Goal: Navigation & Orientation: Find specific page/section

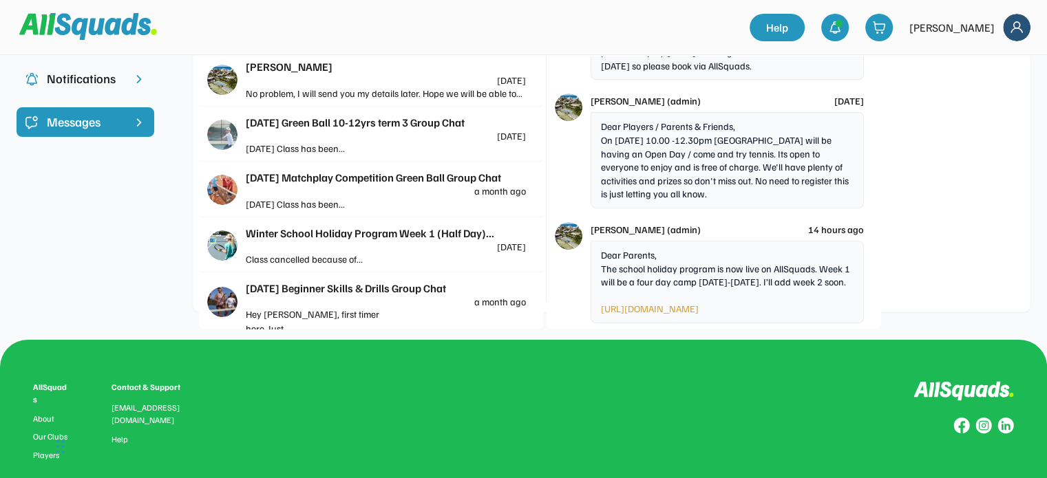
scroll to position [4469, 0]
click at [347, 94] on div "No problem, I will send you my details later. Hope we will be able to..." at bounding box center [386, 93] width 280 height 14
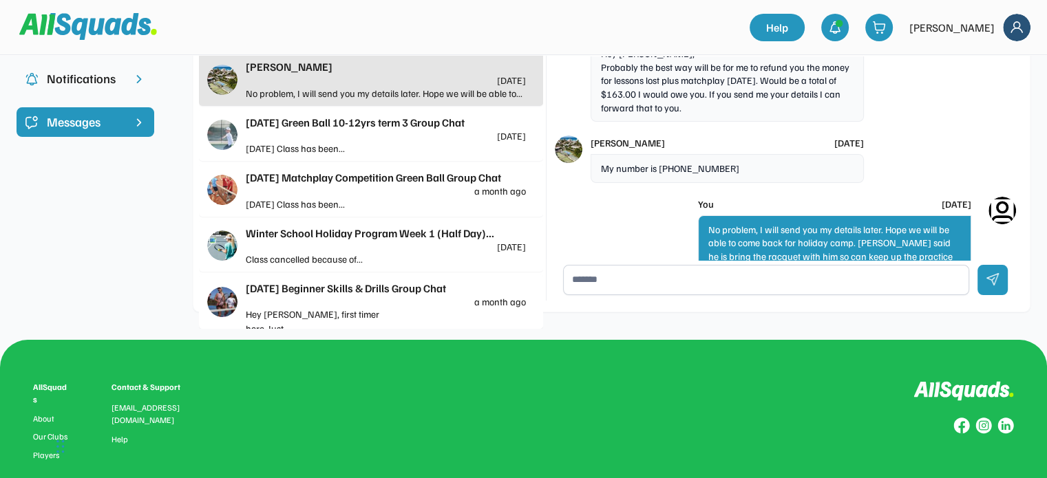
scroll to position [1047, 0]
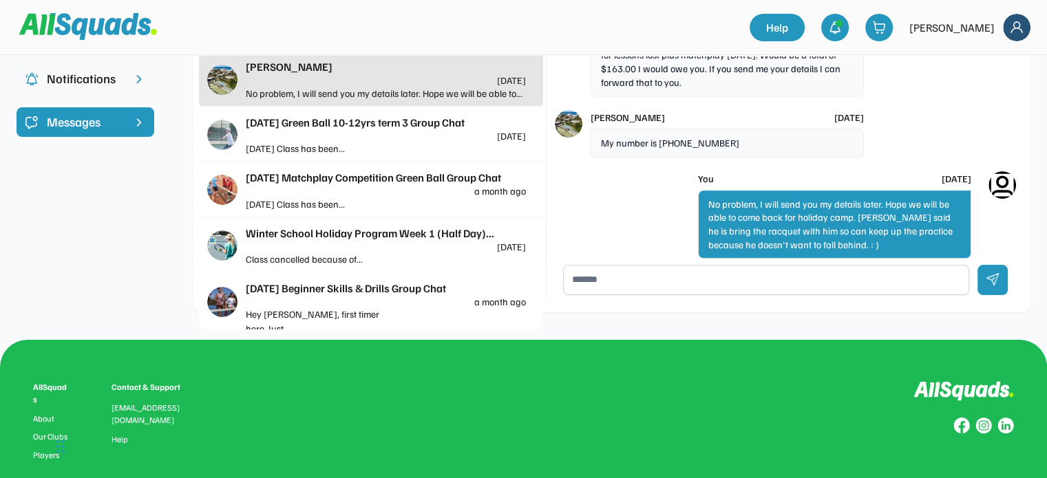
click at [93, 25] on img at bounding box center [88, 26] width 138 height 26
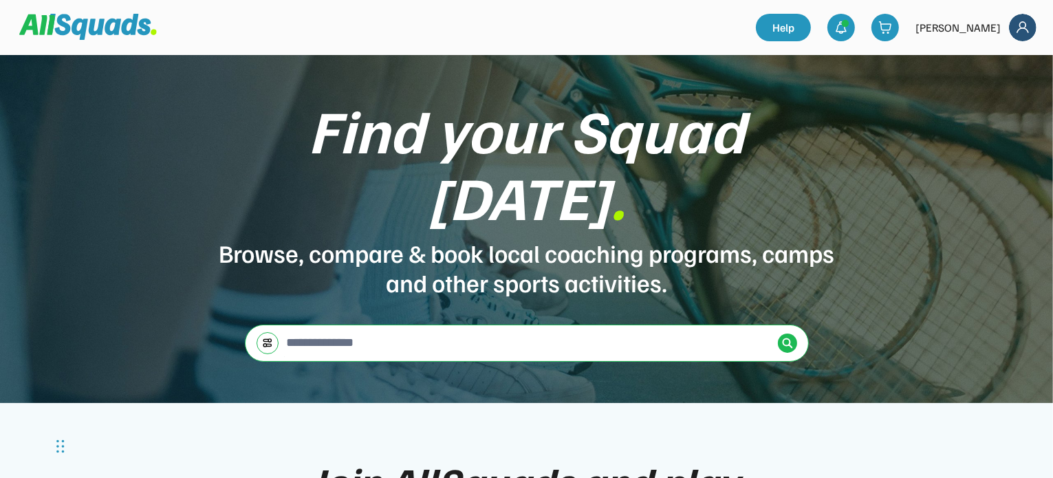
click at [1016, 29] on img at bounding box center [1023, 28] width 28 height 28
click at [996, 60] on link "Profile" at bounding box center [1004, 61] width 81 height 28
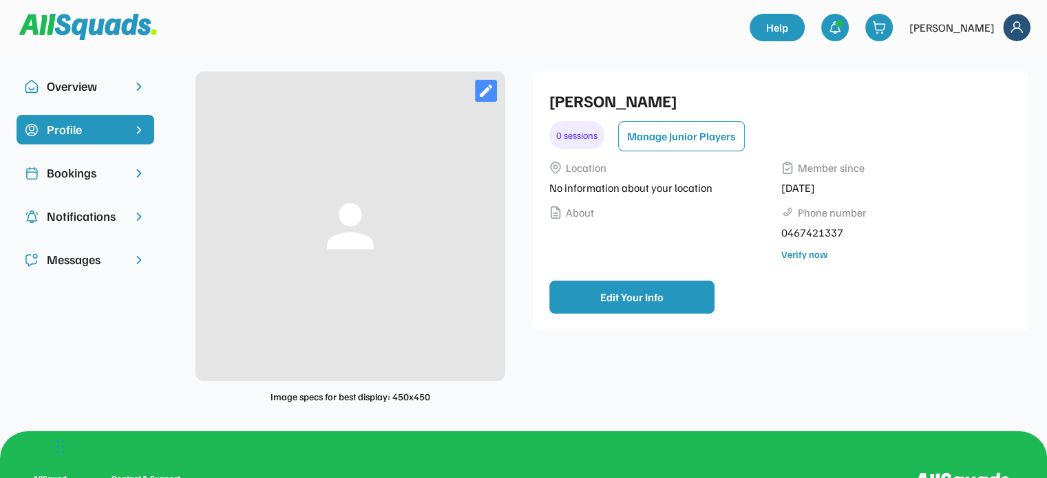
click at [84, 170] on div "Bookings" at bounding box center [85, 173] width 77 height 19
